Goal: Information Seeking & Learning: Learn about a topic

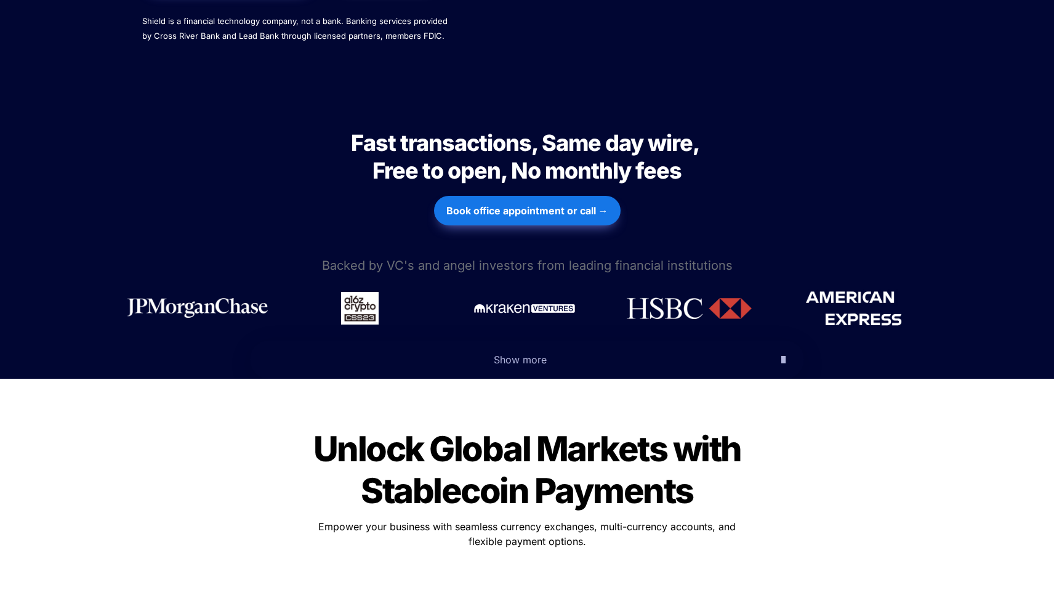
scroll to position [423, 0]
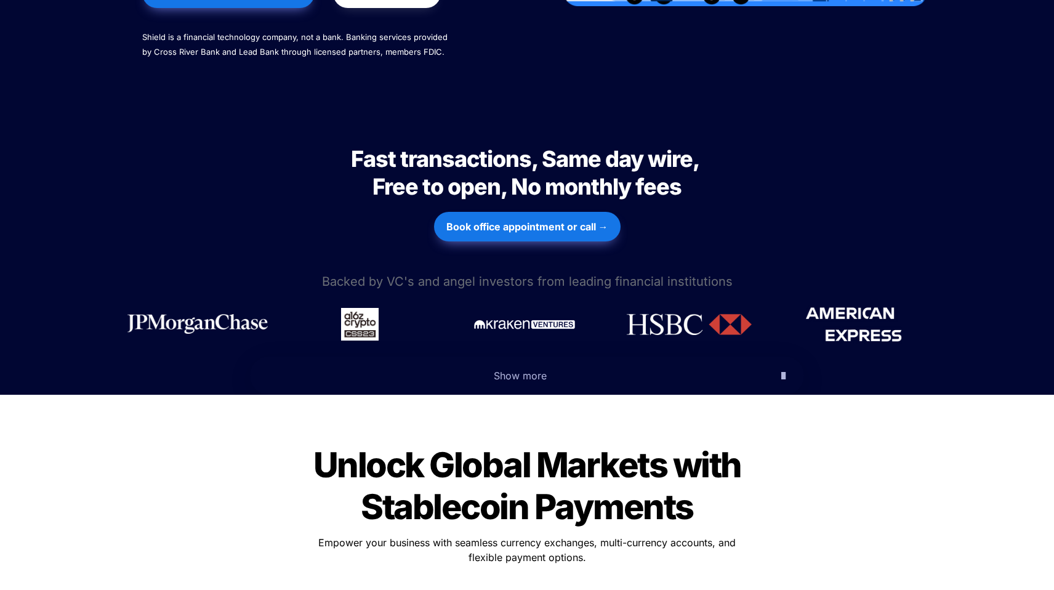
click at [455, 145] on span "Fast transactions, Same day wire, Free to open, No monthly fees" at bounding box center [527, 172] width 352 height 55
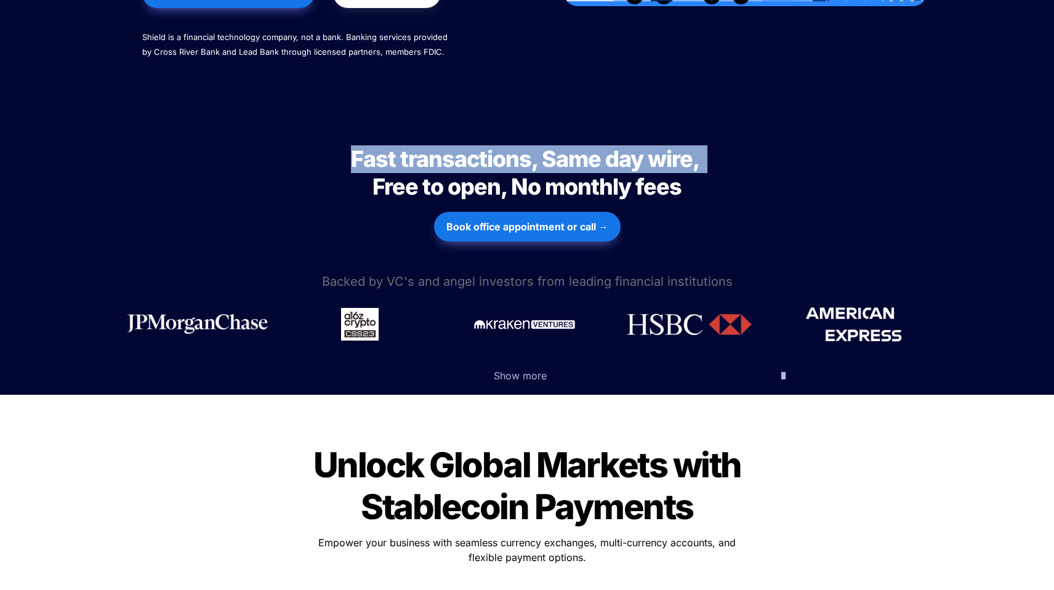
click at [455, 145] on span "Fast transactions, Same day wire, Free to open, No monthly fees" at bounding box center [527, 172] width 352 height 55
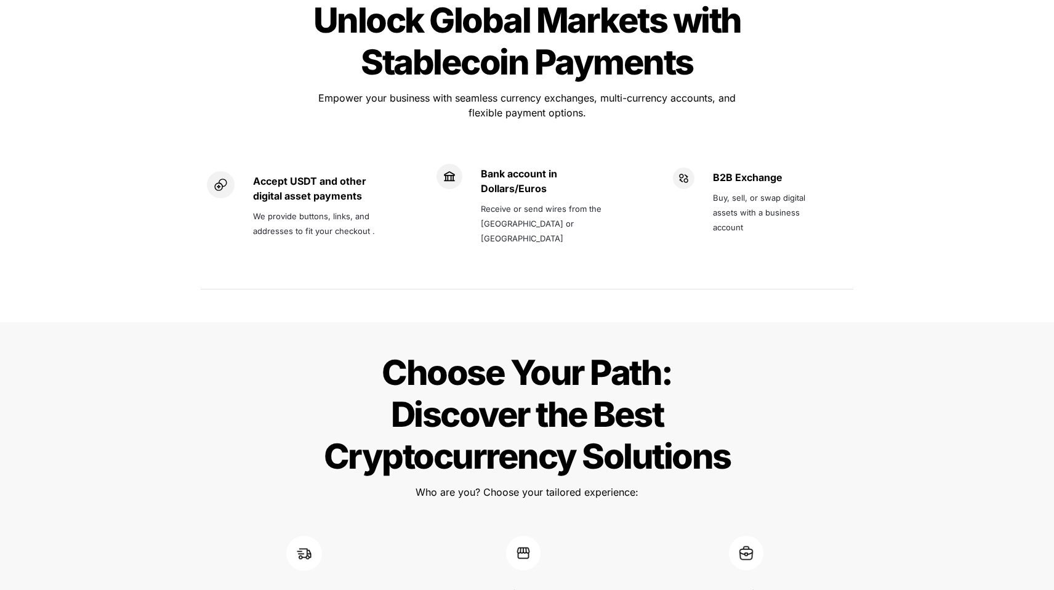
scroll to position [884, 0]
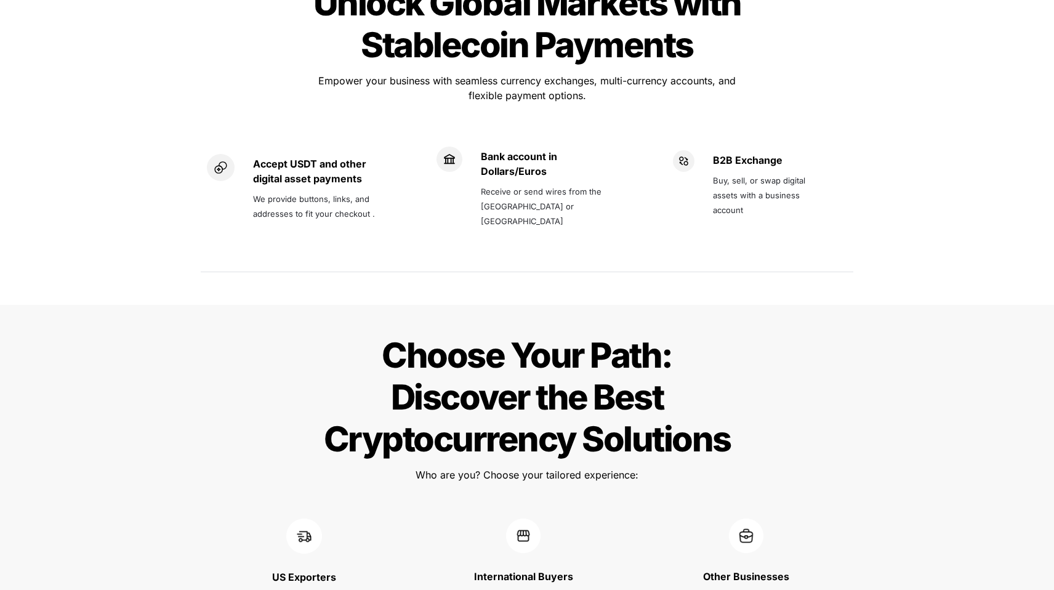
click at [522, 334] on span "Choose Your Path: Discover the Best Cryptocurrency Solutions" at bounding box center [527, 397] width 407 height 126
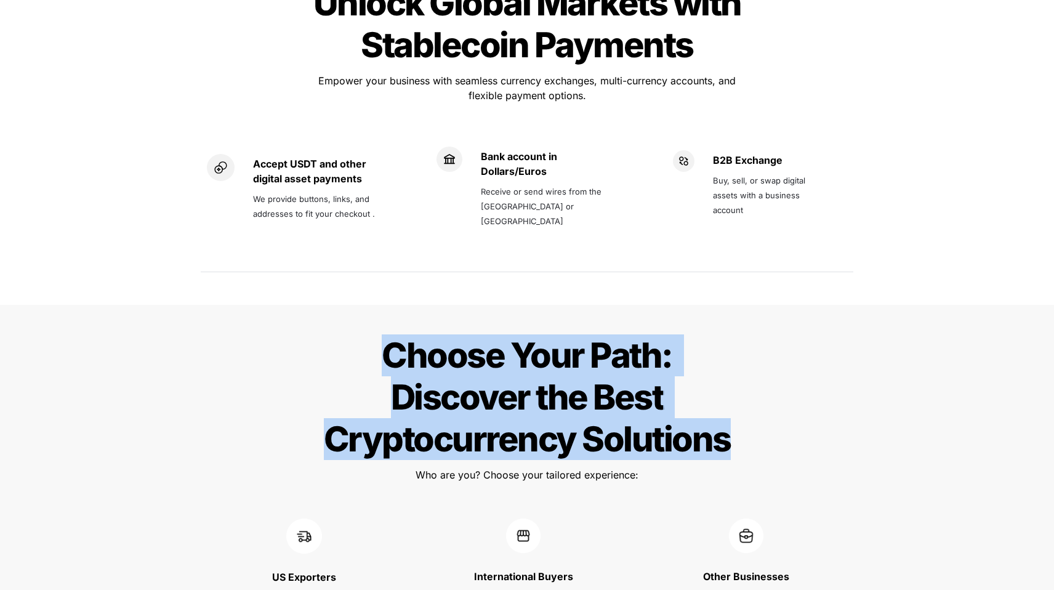
click at [522, 334] on span "Choose Your Path: Discover the Best Cryptocurrency Solutions" at bounding box center [527, 397] width 407 height 126
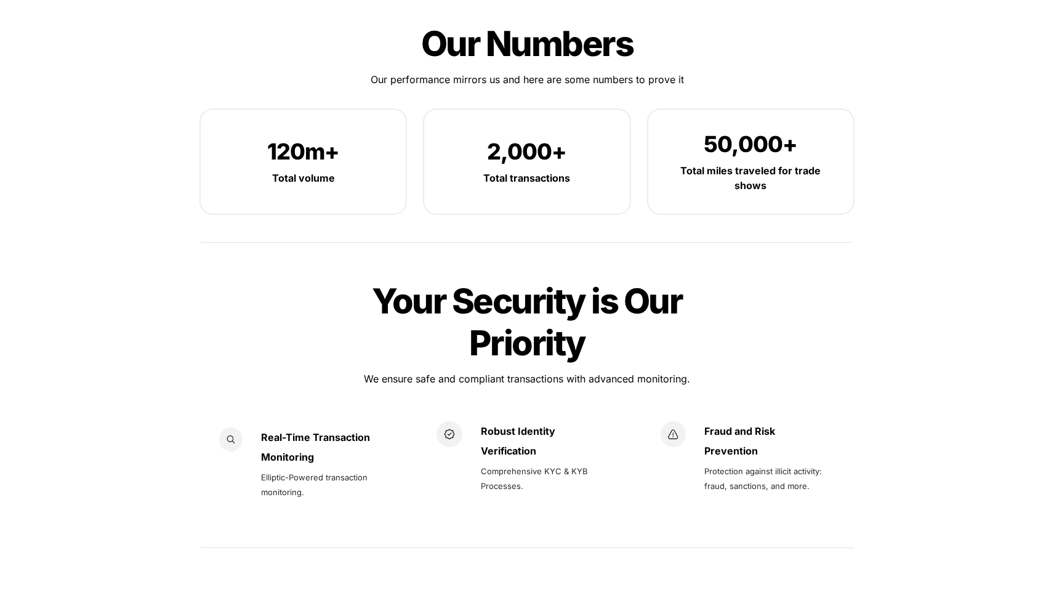
scroll to position [1409, 0]
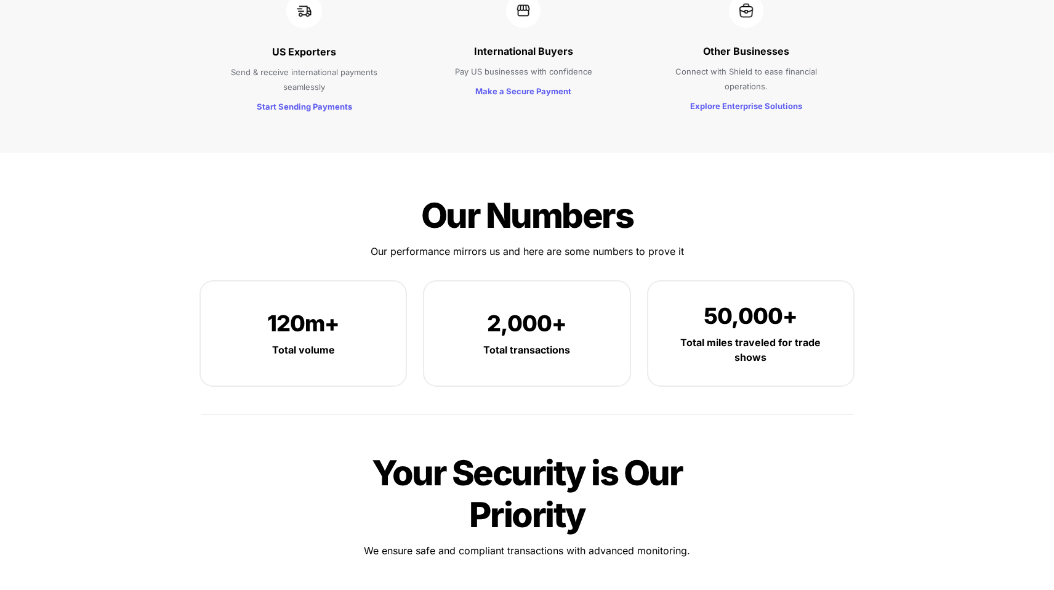
click at [522, 194] on span "Our Numbers" at bounding box center [527, 215] width 212 height 42
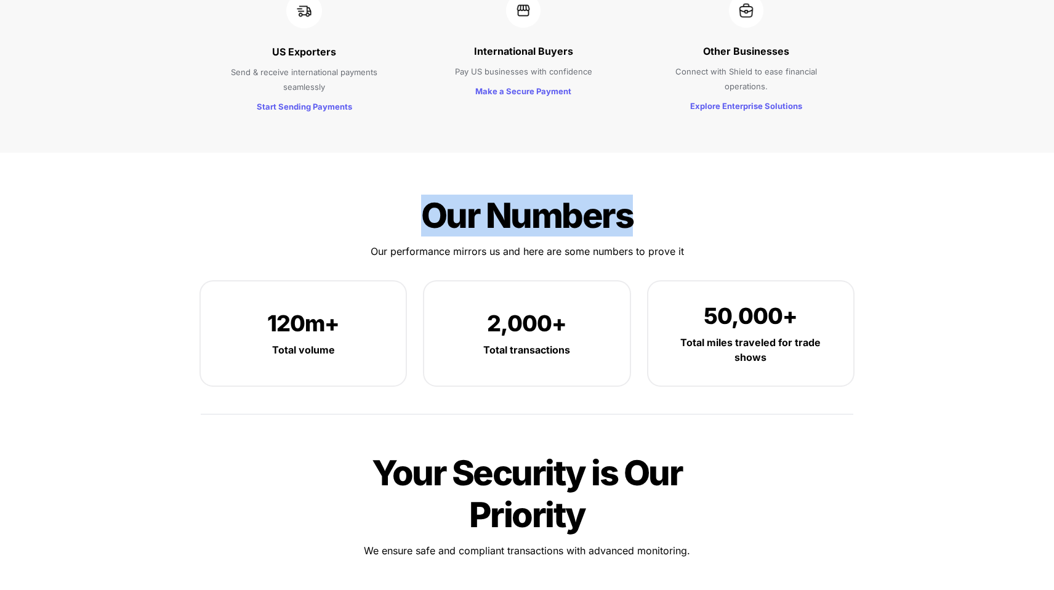
click at [522, 194] on span "Our Numbers" at bounding box center [527, 215] width 212 height 42
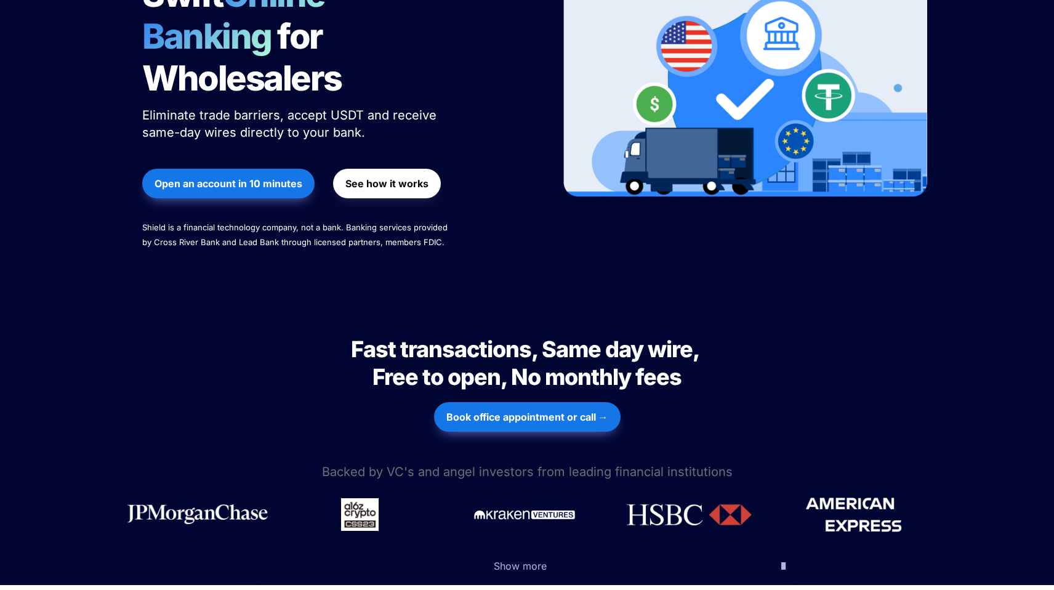
scroll to position [0, 0]
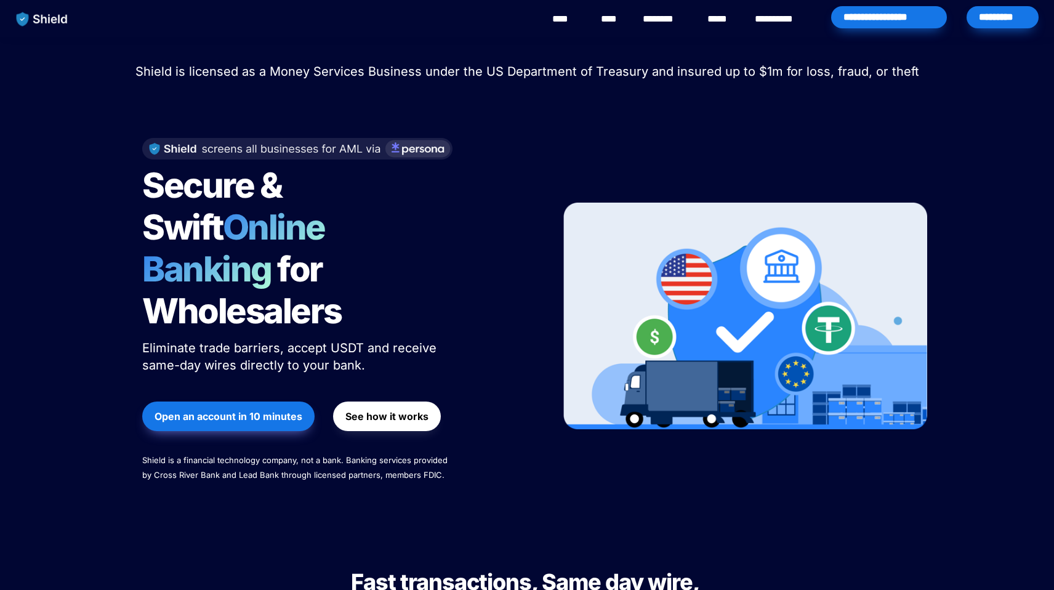
click at [509, 71] on span "Shield is licensed as a Money Services Business under the US Department of Trea…" at bounding box center [526, 71] width 783 height 15
click at [510, 71] on span "Shield is licensed as a Money Services Business under the US Department of Trea…" at bounding box center [526, 71] width 783 height 15
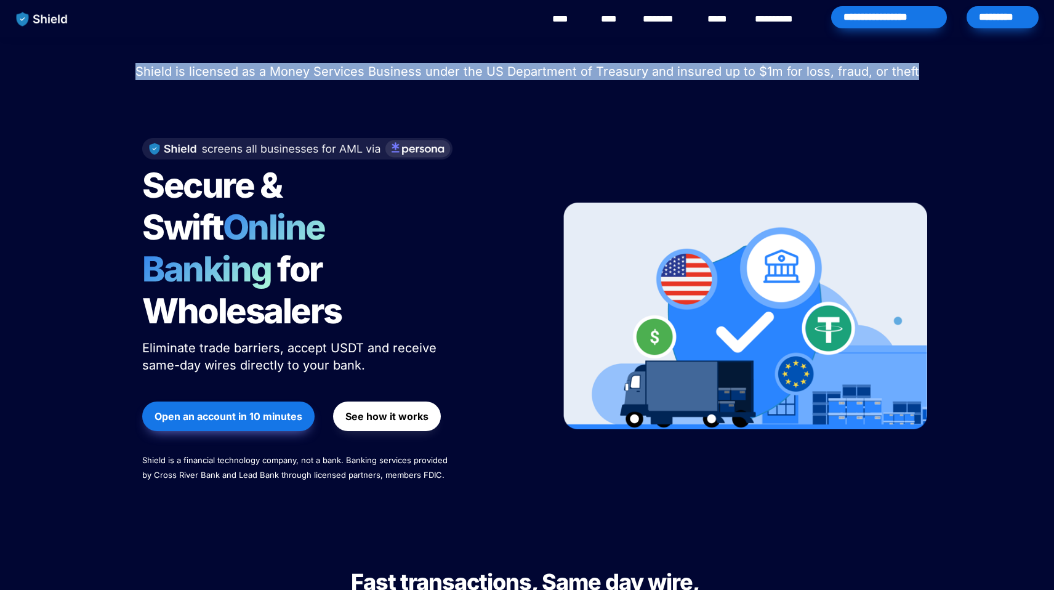
click at [510, 71] on span "Shield is licensed as a Money Services Business under the US Department of Trea…" at bounding box center [526, 71] width 783 height 15
click at [545, 140] on div "Secure & Swift Online Banking for Wholesalers Eliminate trade barriers, accept …" at bounding box center [527, 316] width 800 height 381
